Goal: Task Accomplishment & Management: Complete application form

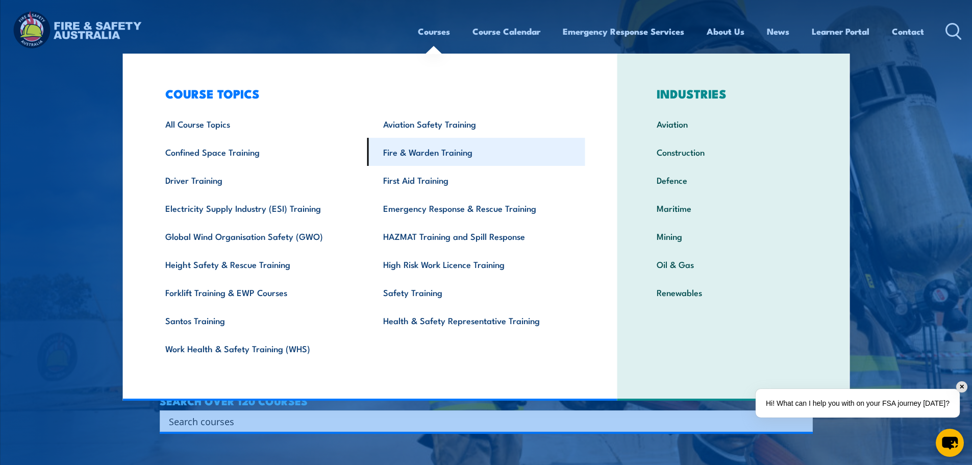
click at [420, 155] on link "Fire & Warden Training" at bounding box center [476, 152] width 218 height 28
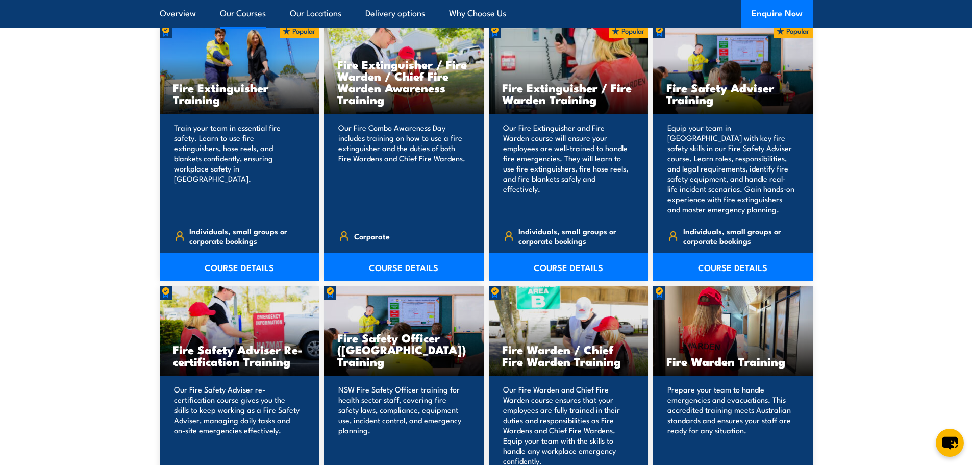
scroll to position [1122, 0]
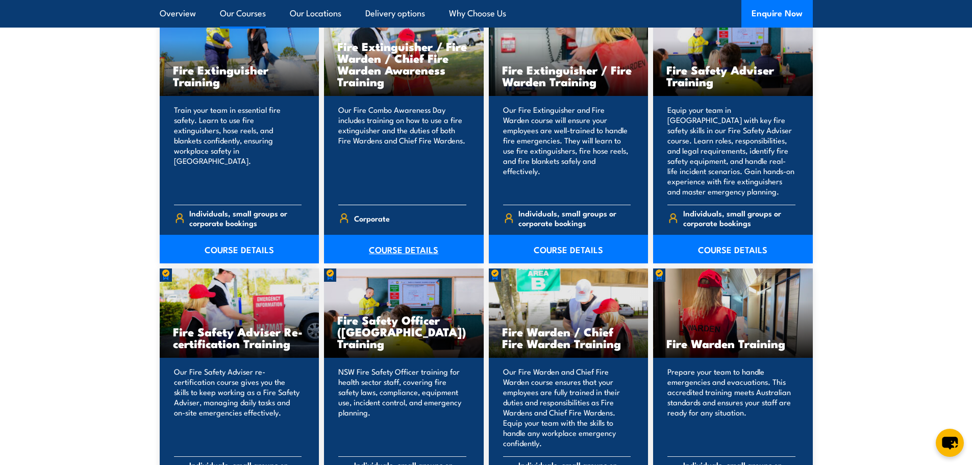
click at [410, 248] on link "COURSE DETAILS" at bounding box center [404, 249] width 160 height 29
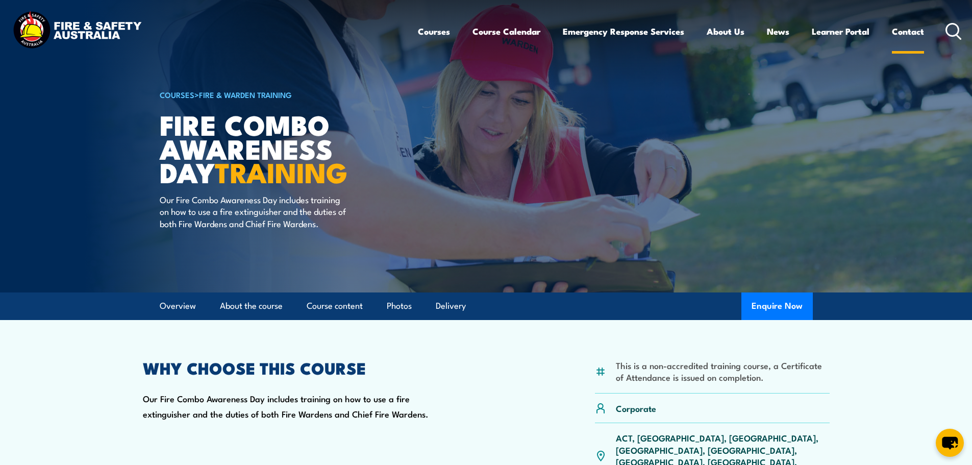
click at [913, 34] on link "Contact" at bounding box center [908, 31] width 32 height 27
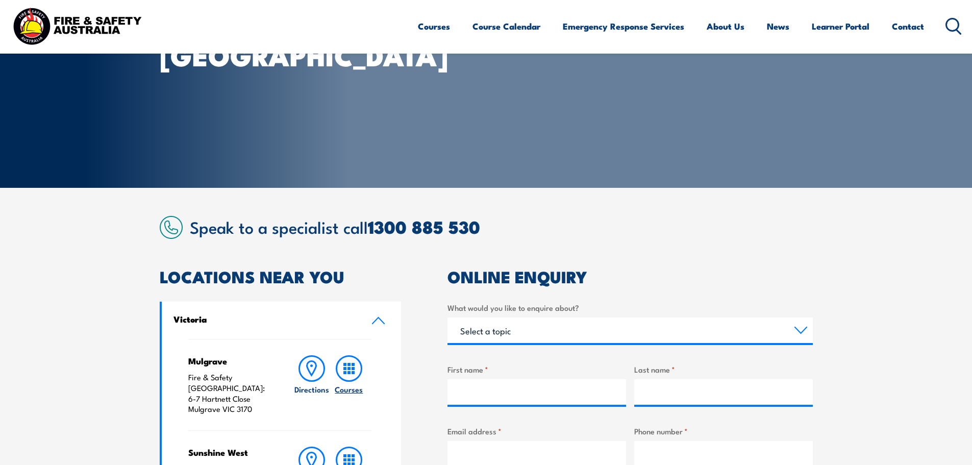
scroll to position [153, 0]
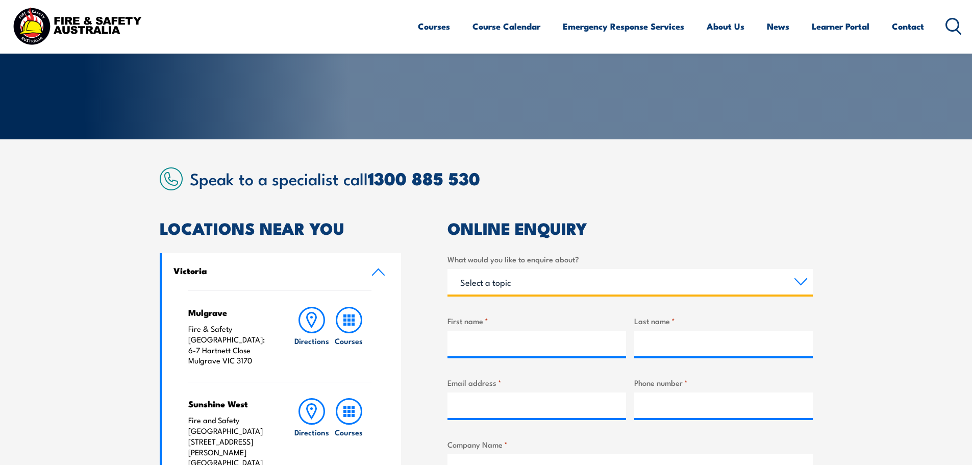
drag, startPoint x: 529, startPoint y: 274, endPoint x: 525, endPoint y: 283, distance: 9.1
click at [528, 276] on select "Select a topic Training Emergency Response Services General Enquiry" at bounding box center [629, 282] width 365 height 26
select select "Training"
click at [447, 269] on select "Select a topic Training Emergency Response Services General Enquiry" at bounding box center [629, 282] width 365 height 26
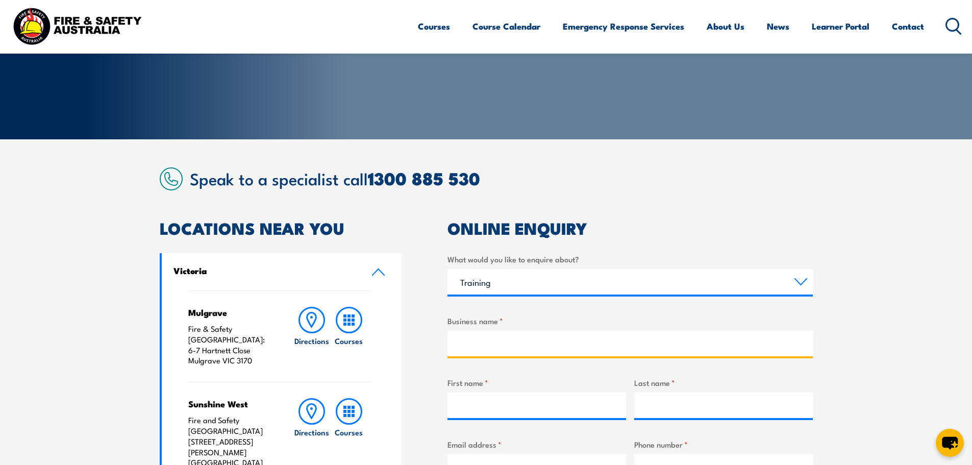
click at [514, 341] on input "Business name *" at bounding box center [629, 344] width 365 height 26
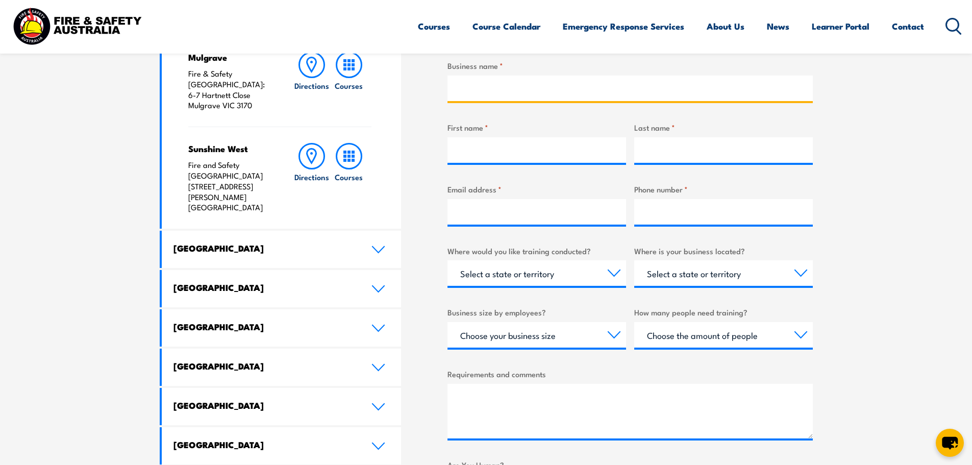
scroll to position [0, 0]
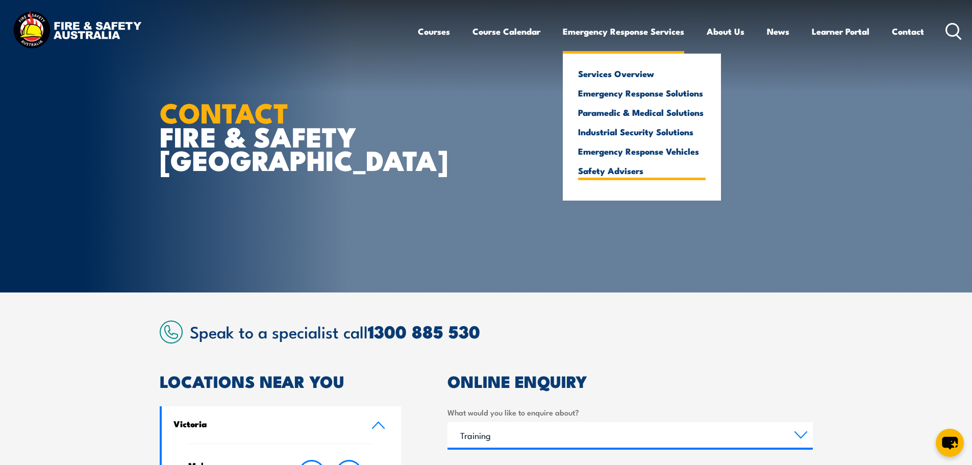
click at [601, 175] on link "Safety Advisers" at bounding box center [642, 170] width 128 height 9
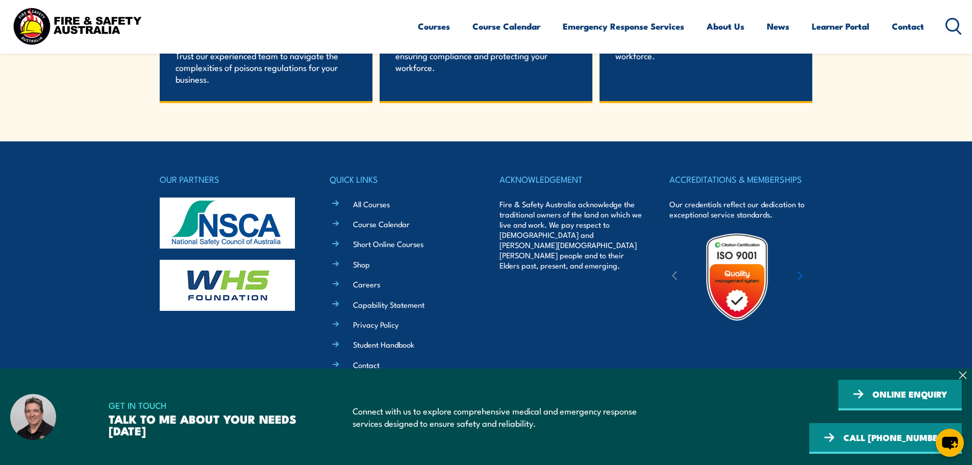
scroll to position [2210, 0]
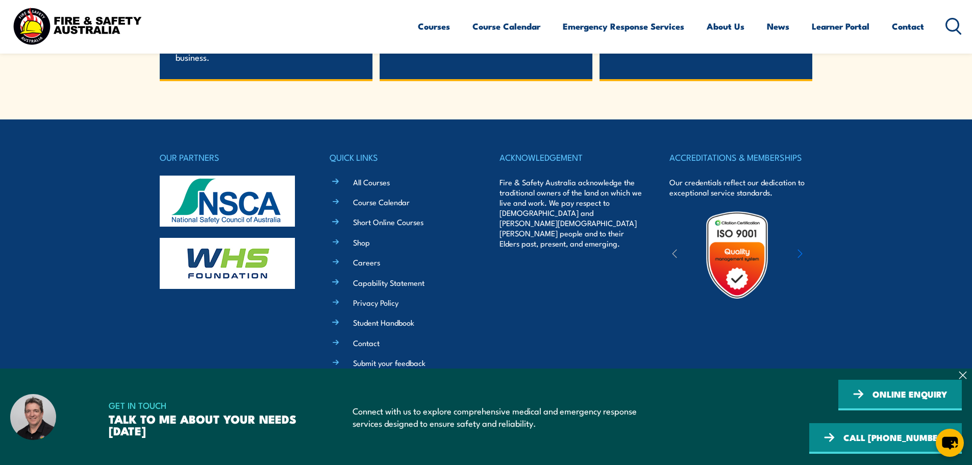
click at [213, 203] on img at bounding box center [227, 200] width 135 height 51
